Goal: Participate in discussion

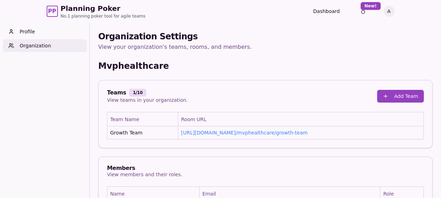
scroll to position [32, 0]
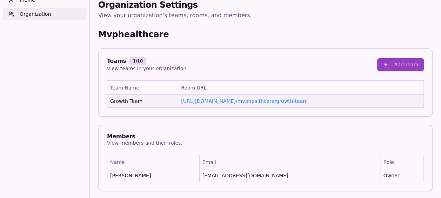
click at [306, 99] on td "[URL][DOMAIN_NAME] / mvphealthcare/growth-team" at bounding box center [301, 101] width 246 height 13
drag, startPoint x: 305, startPoint y: 100, endPoint x: 171, endPoint y: 105, distance: 134.2
click at [171, 105] on tr "Growth Team [URL][DOMAIN_NAME] / mvphealthcare/growth-team" at bounding box center [265, 101] width 317 height 13
copy tr "[URL][DOMAIN_NAME] / mvphealthcare/growth-team"
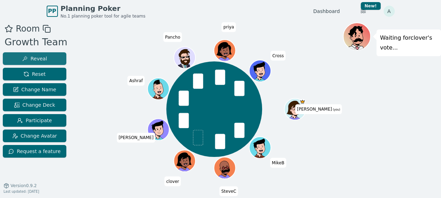
click at [35, 56] on span "Reveal" at bounding box center [34, 58] width 25 height 7
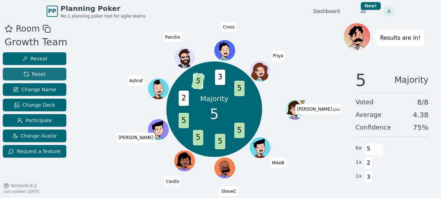
click at [40, 76] on span "Reset" at bounding box center [35, 74] width 22 height 7
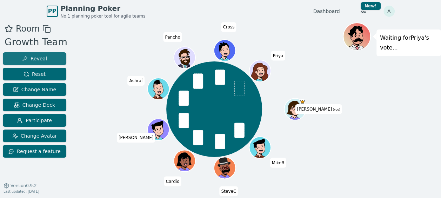
click at [34, 56] on span "Reveal" at bounding box center [34, 58] width 25 height 7
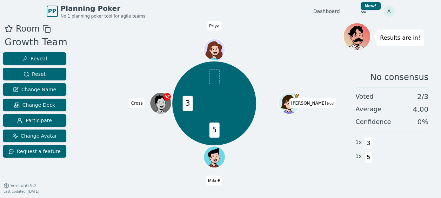
click at [244, 15] on div "PP Planning Poker No.1 planning poker tool for agile teams Dashboard Toggle the…" at bounding box center [221, 11] width 348 height 22
